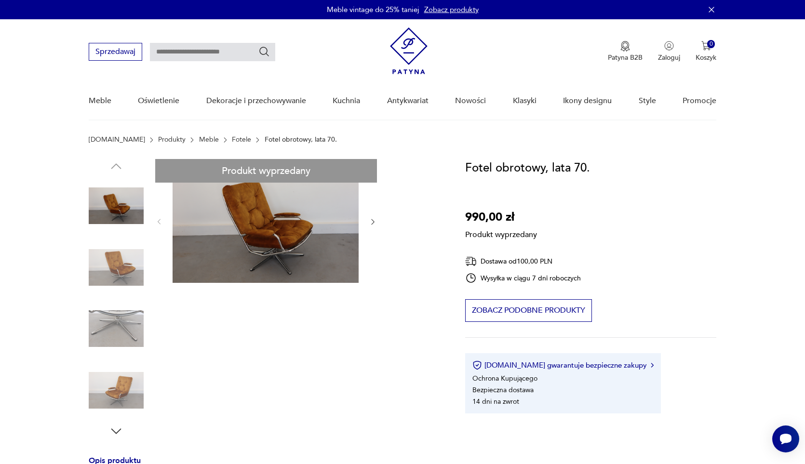
click at [369, 227] on div "Produkt wyprzedany Opis produktu Obrotowy fotel na chromowanej podstawie. Fotel…" at bounding box center [266, 441] width 354 height 565
click at [134, 270] on div "Produkt wyprzedany Opis produktu Obrotowy fotel na chromowanej podstawie. Fotel…" at bounding box center [266, 441] width 354 height 565
click at [183, 54] on input "text" at bounding box center [212, 52] width 125 height 18
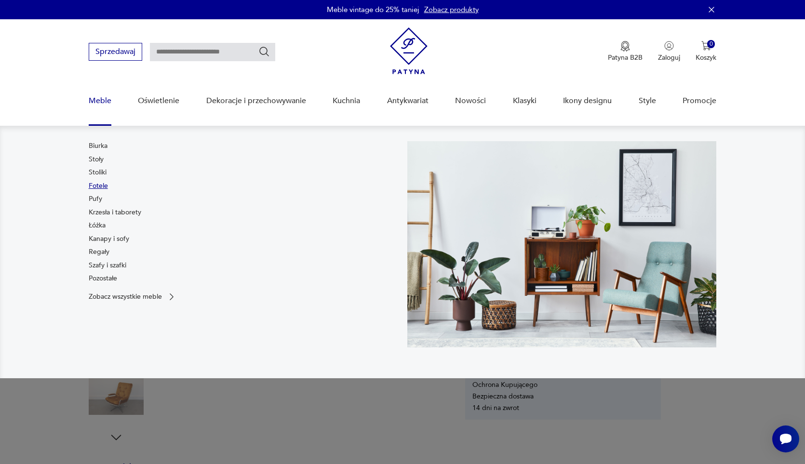
click at [102, 186] on link "Fotele" at bounding box center [98, 186] width 19 height 10
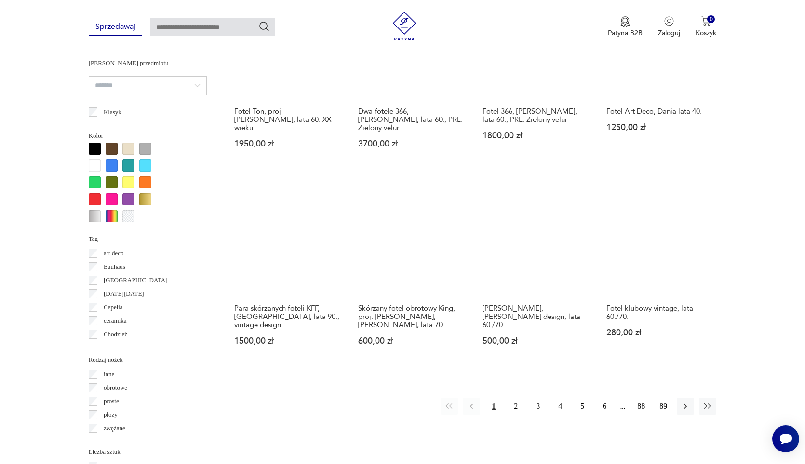
scroll to position [871, 0]
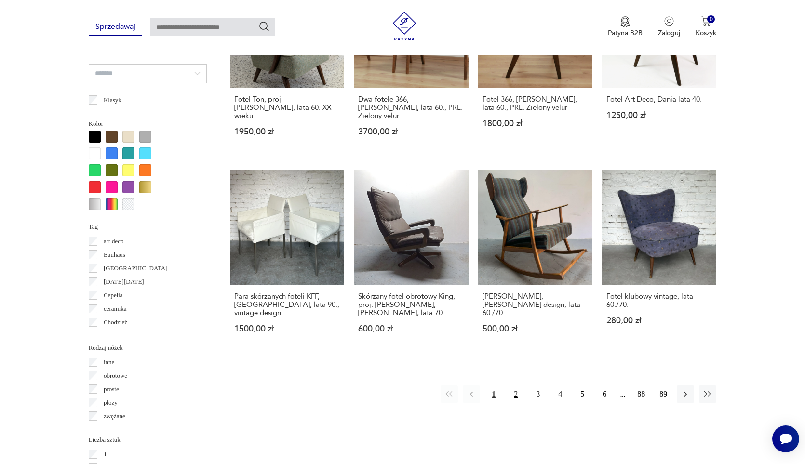
click at [513, 397] on button "2" at bounding box center [515, 394] width 17 height 17
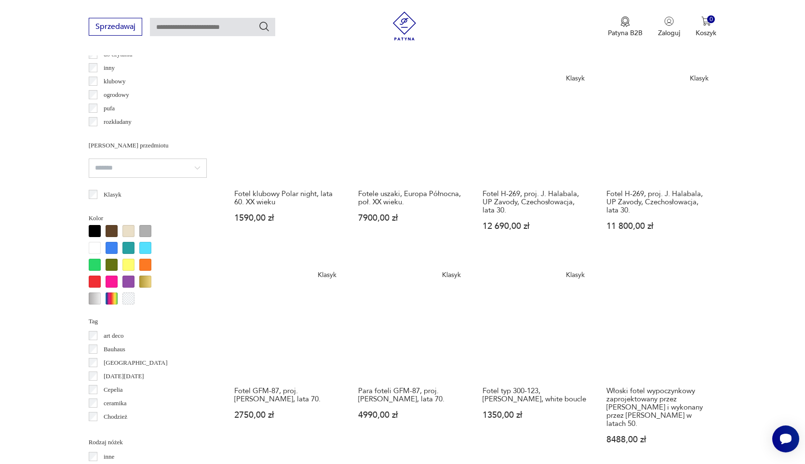
scroll to position [958, 0]
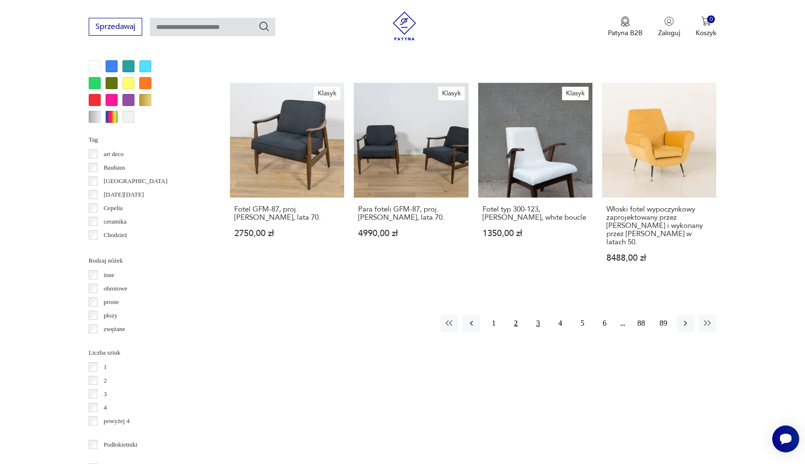
click at [542, 325] on button "3" at bounding box center [537, 323] width 17 height 17
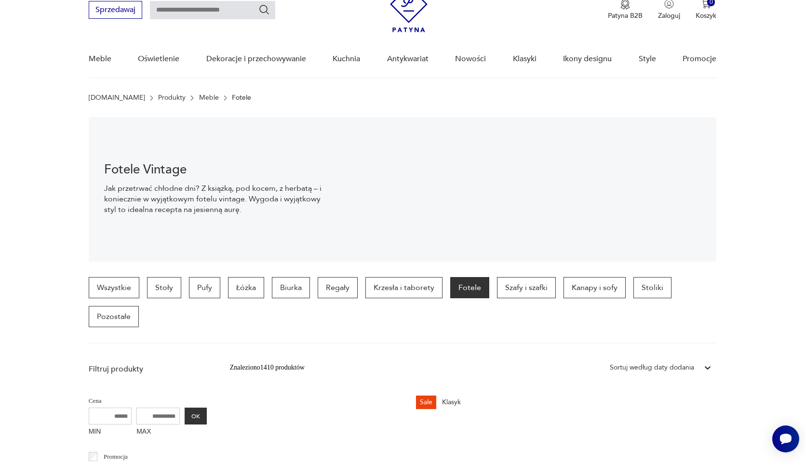
scroll to position [37, 0]
